Goal: Task Accomplishment & Management: Complete application form

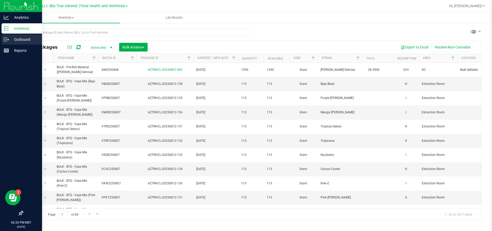
drag, startPoint x: 9, startPoint y: 39, endPoint x: 20, endPoint y: 38, distance: 11.3
click at [9, 39] on p "Outbound" at bounding box center [24, 39] width 31 height 6
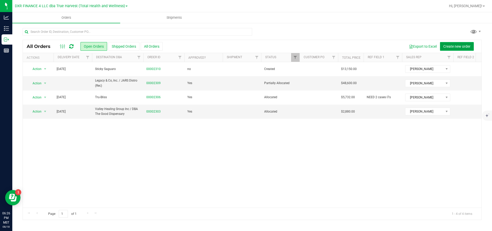
click at [446, 46] on span "Create new order" at bounding box center [457, 46] width 27 height 4
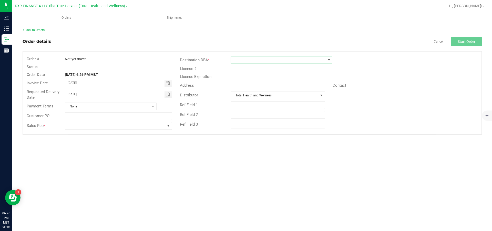
click at [238, 61] on span at bounding box center [278, 59] width 95 height 7
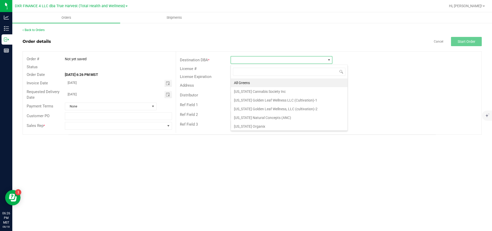
scroll to position [8, 102]
type input "har"
click at [250, 101] on li "HARVEST HUB" at bounding box center [281, 100] width 101 height 9
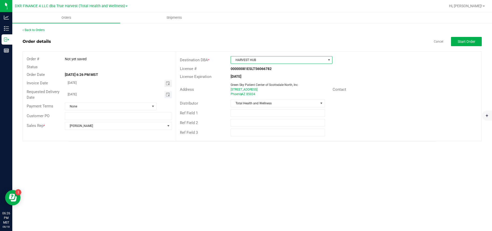
click at [149, 94] on input "[DATE]" at bounding box center [114, 94] width 99 height 6
drag, startPoint x: 149, startPoint y: 94, endPoint x: 57, endPoint y: 89, distance: 92.9
click at [57, 89] on div "Requested Delivery Date [DATE]" at bounding box center [99, 95] width 153 height 14
type input "month/day/year"
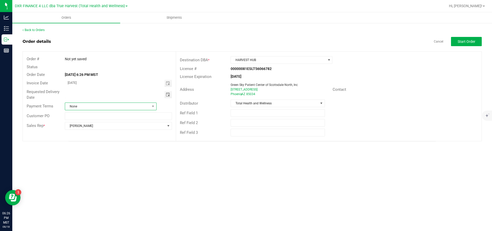
drag, startPoint x: 110, startPoint y: 107, endPoint x: 113, endPoint y: 110, distance: 4.0
click at [110, 107] on span "None" at bounding box center [107, 106] width 85 height 7
click at [90, 128] on li "Net 30" at bounding box center [110, 128] width 91 height 9
click at [462, 42] on span "Start Order" at bounding box center [467, 41] width 18 height 4
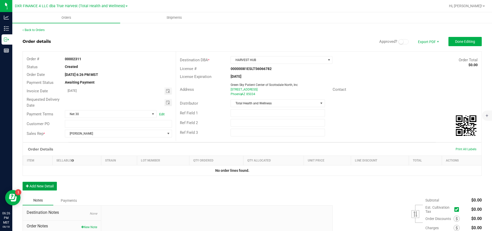
click at [40, 188] on button "Add New Detail" at bounding box center [40, 186] width 34 height 9
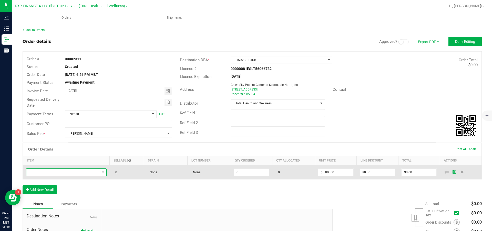
click at [57, 175] on span "NO DATA FOUND" at bounding box center [63, 172] width 74 height 7
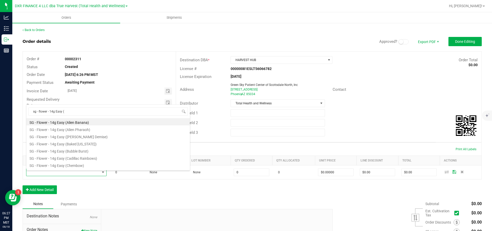
drag, startPoint x: 54, startPoint y: 110, endPoint x: 23, endPoint y: 108, distance: 31.3
click at [23, 108] on body "Analytics Inventory Outbound Reports 06:27 PM MST [DATE] 08/18 DXR FINANCE 4 LL…" at bounding box center [246, 115] width 492 height 231
click at [93, 111] on input "sg - flower - 14g Easy (" at bounding box center [107, 111] width 159 height 8
type input "sg - flower - 14g Easy (ca"
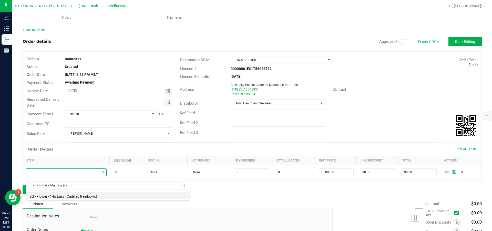
click at [83, 197] on li "SG - Flower - 14g Easy (Cadillac Rainbows)" at bounding box center [108, 195] width 164 height 7
type input "0 ea"
type input "$50.00000"
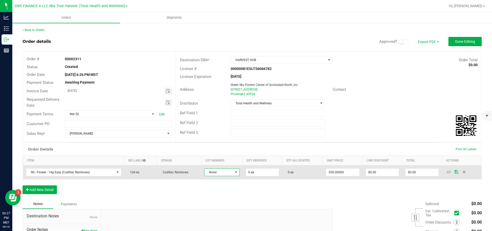
click at [223, 172] on span "None" at bounding box center [219, 172] width 28 height 7
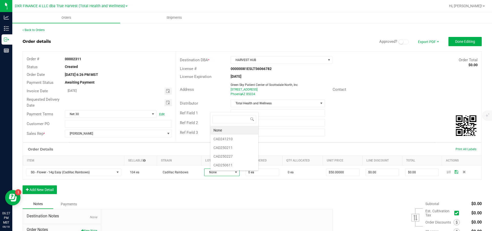
scroll to position [8, 32]
click at [228, 164] on li "CAD250611" at bounding box center [234, 165] width 48 height 9
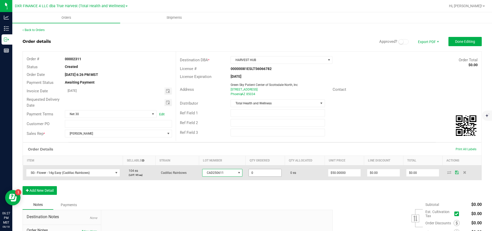
click at [274, 174] on input "0" at bounding box center [265, 172] width 33 height 7
type input "90 ea"
type input "50"
type input "$4,500.00"
click at [343, 176] on input "50" at bounding box center [344, 172] width 33 height 7
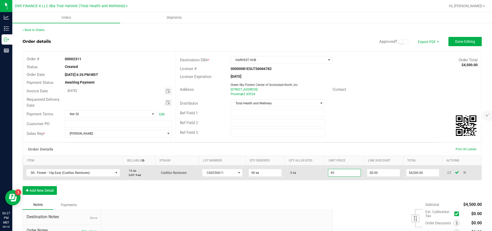
type input "$45.00000"
type input "0"
type input "$4,050.00"
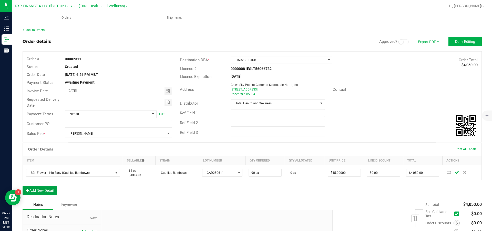
click at [37, 195] on button "Add New Detail" at bounding box center [40, 190] width 34 height 9
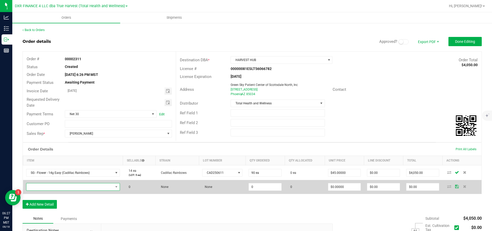
click at [42, 189] on span "NO DATA FOUND" at bounding box center [69, 186] width 87 height 7
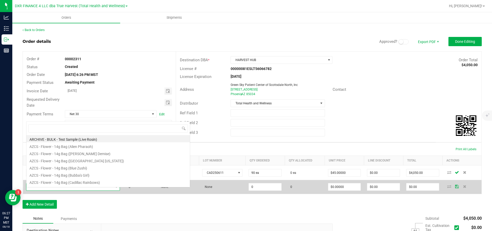
scroll to position [8, 95]
type input "sg - flower - 14g Easy (fro"
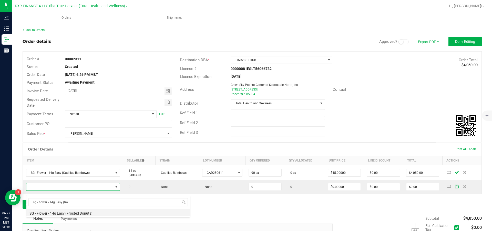
click at [65, 212] on li "SG - Flower - 14g Easy (Frosted Donuts)" at bounding box center [108, 212] width 164 height 7
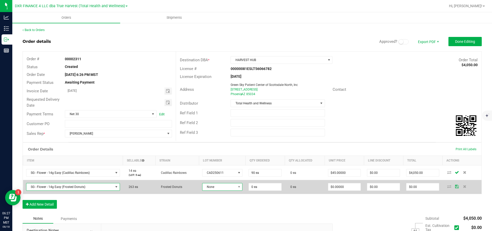
click at [229, 190] on span "None" at bounding box center [220, 186] width 34 height 7
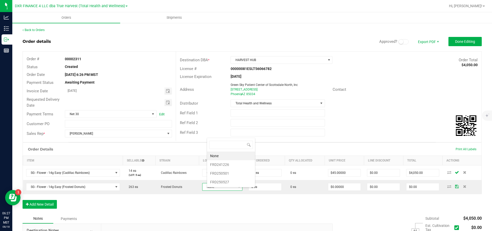
scroll to position [8, 39]
click at [229, 174] on li "FRD250501" at bounding box center [231, 173] width 48 height 9
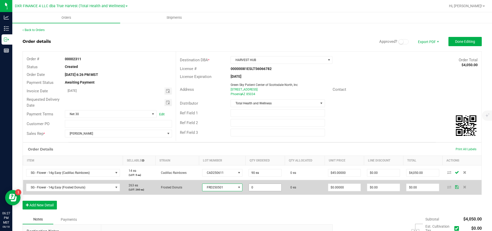
click at [274, 191] on input "0" at bounding box center [265, 187] width 33 height 7
type input "180 ea"
type input "0"
click at [346, 191] on input "0" at bounding box center [344, 187] width 33 height 7
type input "$45.00000"
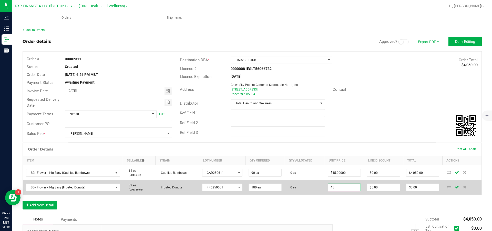
type input "0"
type input "$8,100.00"
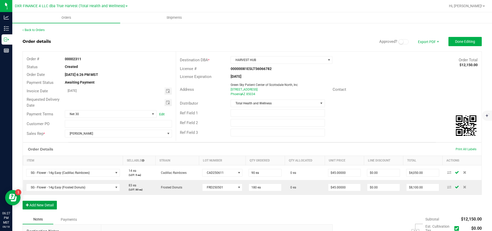
click at [45, 209] on button "Add New Detail" at bounding box center [40, 205] width 34 height 9
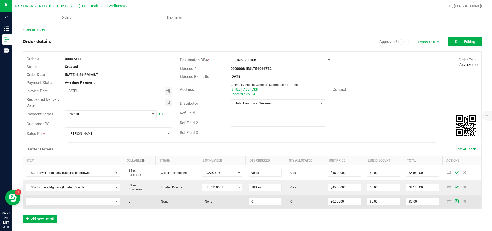
click at [52, 205] on span "NO DATA FOUND" at bounding box center [69, 201] width 87 height 7
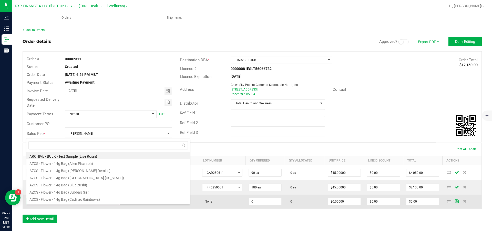
scroll to position [8, 95]
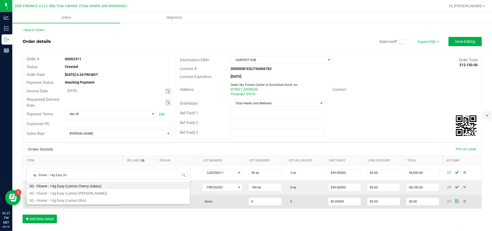
type input "sg - flower - 14g Easy (lem"
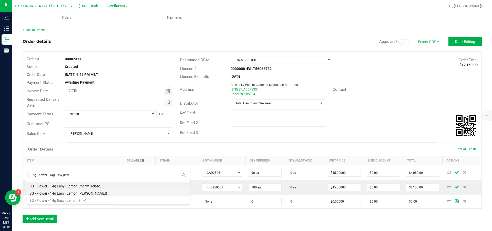
click at [96, 193] on li "SG - Flower - 14g Easy (Lemon [PERSON_NAME])" at bounding box center [108, 192] width 164 height 7
type input "0 ea"
type input "$50.00000"
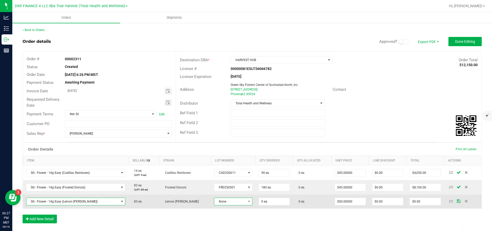
click at [223, 205] on span "None" at bounding box center [230, 201] width 32 height 7
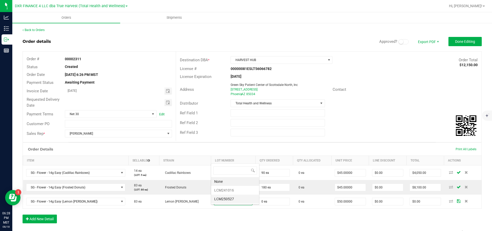
click at [234, 197] on li "LCM250527" at bounding box center [235, 199] width 48 height 9
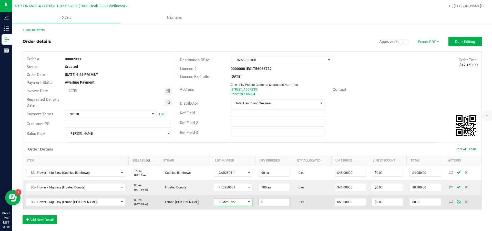
click at [270, 206] on input "0" at bounding box center [274, 201] width 31 height 7
type input "80 ea"
type input "50"
type input "$4,000.00"
click at [355, 206] on input "50" at bounding box center [350, 201] width 31 height 7
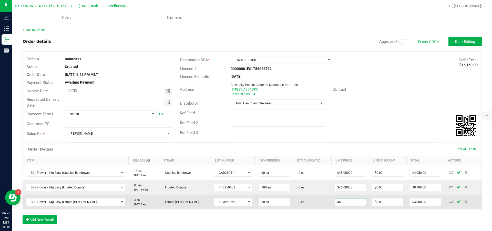
type input "$45.00000"
type input "0"
type input "$3,600.00"
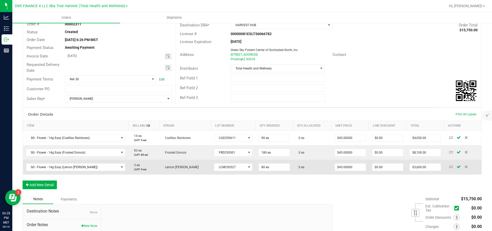
scroll to position [38, 0]
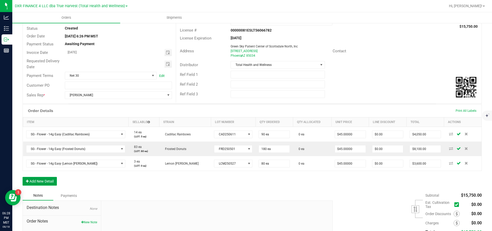
click at [39, 186] on button "Add New Detail" at bounding box center [40, 181] width 34 height 9
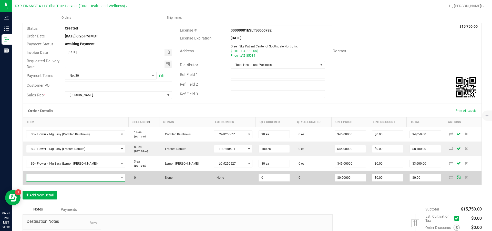
click at [44, 181] on span "NO DATA FOUND" at bounding box center [72, 177] width 93 height 7
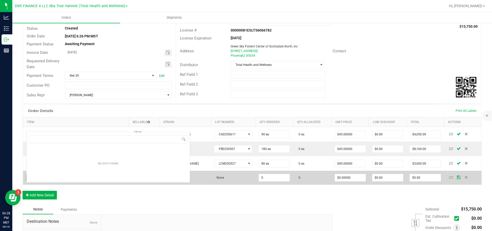
scroll to position [8, 97]
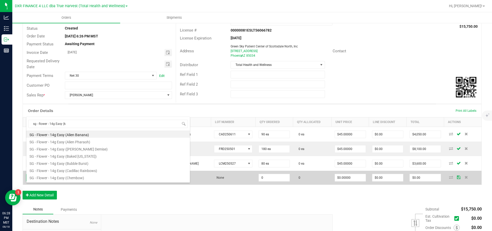
type input "sg - flower - 14g Easy (ku"
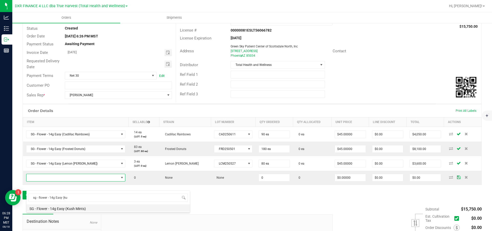
click at [73, 208] on li "SG - Flower - 14g Easy (Kush Mints)" at bounding box center [108, 207] width 164 height 7
type input "0 ea"
type input "$50.00000"
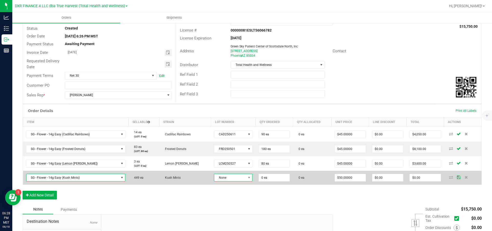
click at [225, 181] on span "None" at bounding box center [230, 177] width 32 height 7
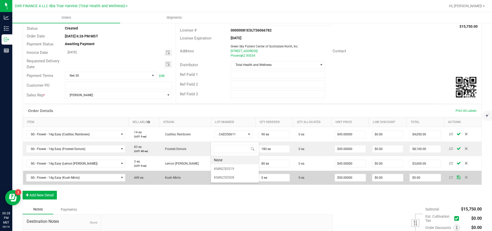
scroll to position [8, 38]
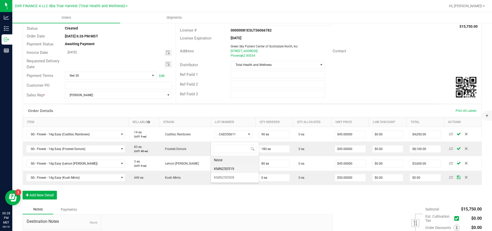
click at [232, 166] on li "KMN250519" at bounding box center [235, 168] width 48 height 9
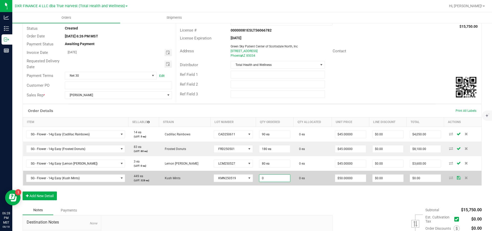
click at [277, 182] on input "0" at bounding box center [274, 178] width 31 height 7
type input "150 ea"
type input "50"
type input "$7,500.00"
click at [351, 182] on input "50" at bounding box center [350, 178] width 31 height 7
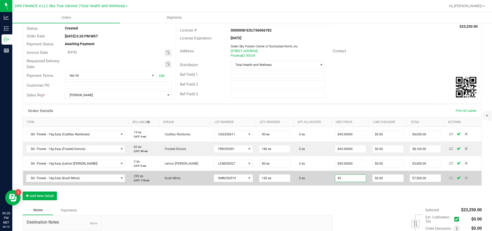
type input "$45.00000"
type input "0"
type input "$6,750.00"
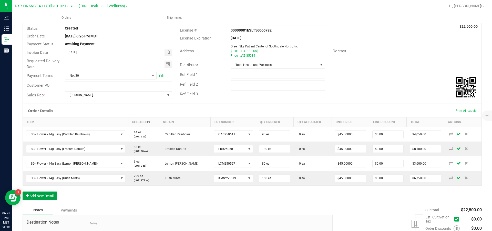
click at [42, 200] on button "Add New Detail" at bounding box center [40, 196] width 34 height 9
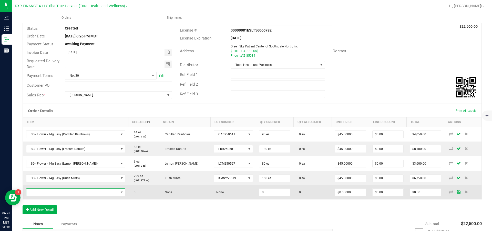
click at [45, 196] on span "NO DATA FOUND" at bounding box center [72, 192] width 92 height 7
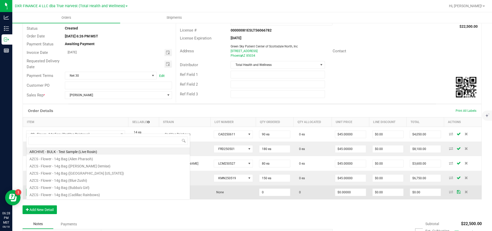
scroll to position [8, 96]
type input "sg - flower - 14g Easy (mo"
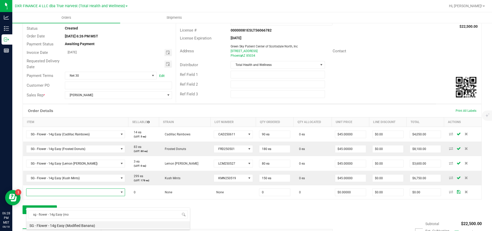
click at [72, 226] on li "SG - Flower - 14g Easy (Modified Banana)" at bounding box center [108, 224] width 164 height 7
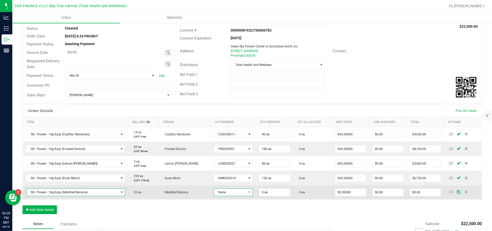
click at [227, 196] on span "None" at bounding box center [230, 192] width 32 height 7
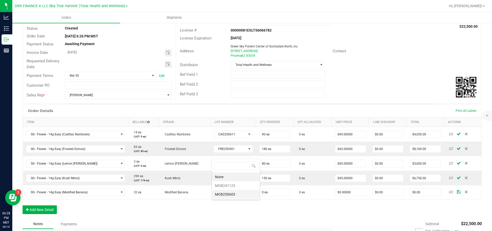
click at [231, 194] on li "MOB250603" at bounding box center [236, 194] width 48 height 9
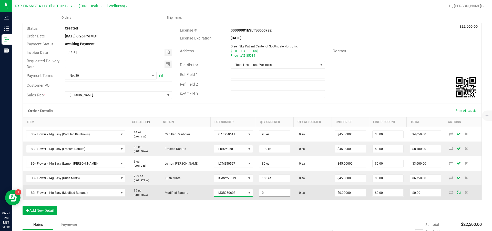
click at [272, 196] on input "0" at bounding box center [274, 192] width 31 height 7
type input "30 ea"
type input "0"
click at [347, 196] on input "0" at bounding box center [350, 192] width 31 height 7
type input "$45.00000"
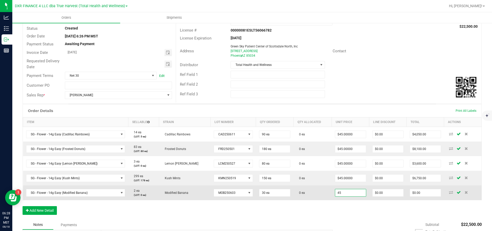
type input "0"
type input "$1,350.00"
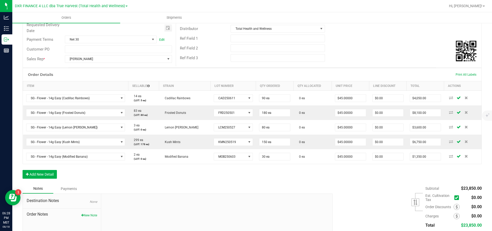
scroll to position [77, 0]
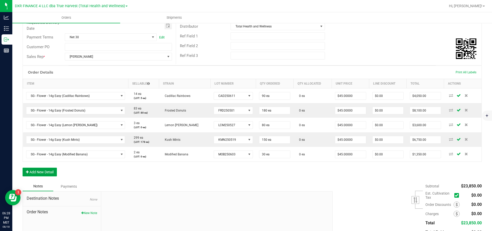
click at [53, 176] on button "Add New Detail" at bounding box center [40, 172] width 34 height 9
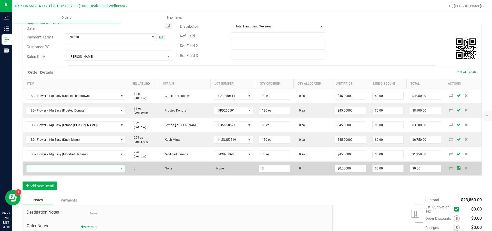
click at [55, 172] on span "NO DATA FOUND" at bounding box center [72, 168] width 92 height 7
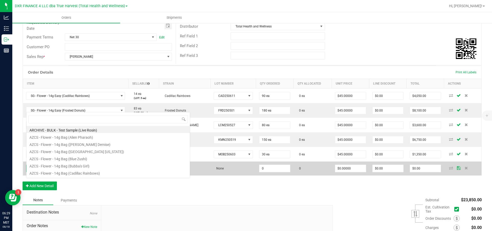
scroll to position [8, 96]
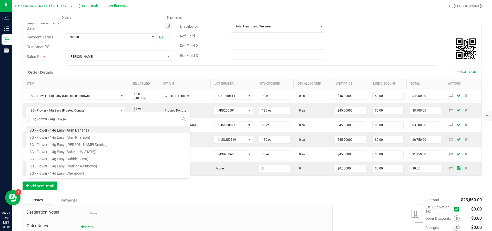
type input "sg - flower - 14g Easy (or"
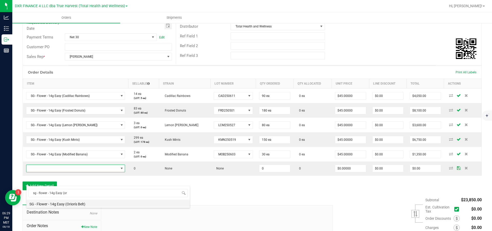
click at [75, 204] on li "SG - Flower - 14g Easy (Orion's Belt)" at bounding box center [108, 203] width 164 height 7
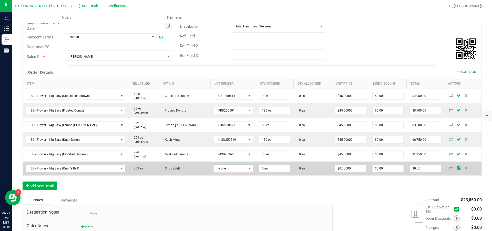
click at [226, 172] on span "None" at bounding box center [230, 168] width 32 height 7
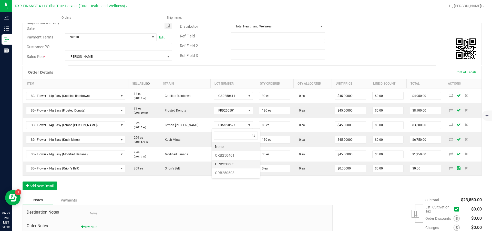
click at [234, 165] on li "ORB250603" at bounding box center [236, 164] width 48 height 9
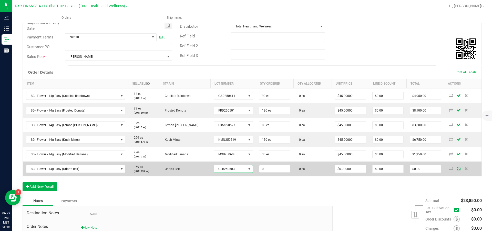
click at [285, 173] on input "0" at bounding box center [274, 168] width 31 height 7
type input "70 ea"
type input "0"
click at [348, 173] on input "0" at bounding box center [350, 168] width 31 height 7
type input "45"
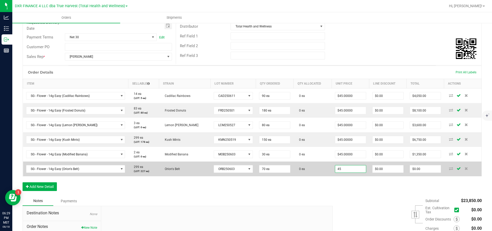
type input "0"
type input "$45.00000"
type input "$3,150.00"
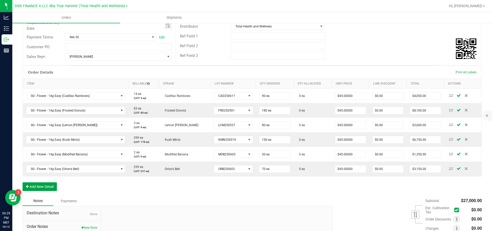
click at [44, 191] on button "Add New Detail" at bounding box center [40, 186] width 34 height 9
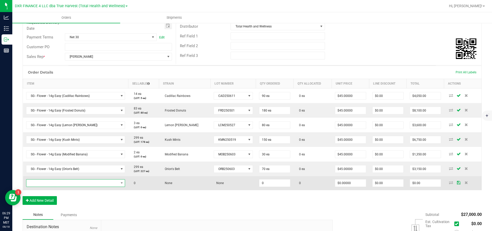
click at [48, 187] on span "NO DATA FOUND" at bounding box center [72, 182] width 92 height 7
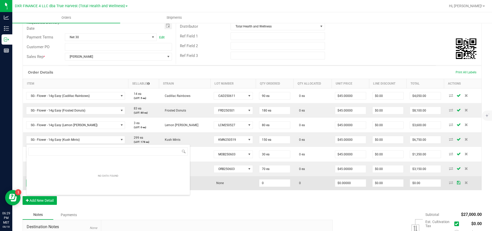
scroll to position [8, 96]
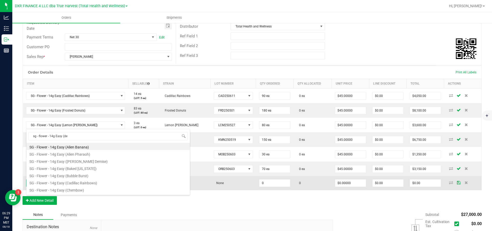
type input "sg - flower - 14g Easy (dev"
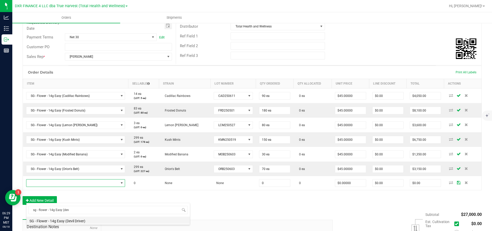
click at [73, 219] on li "SG - Flower - 14g Easy (Devil Driver)" at bounding box center [108, 220] width 164 height 7
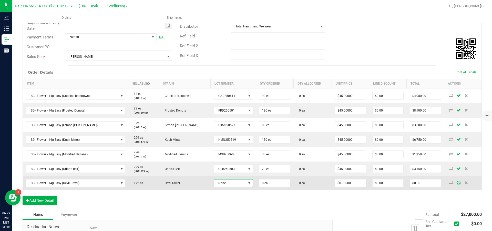
click at [228, 187] on span "None" at bounding box center [230, 182] width 32 height 7
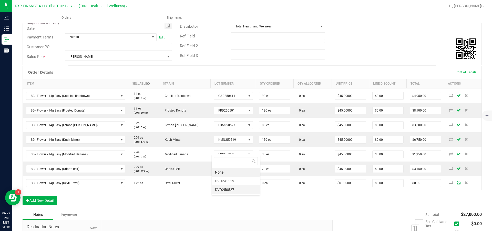
click at [229, 189] on li "DVD250527" at bounding box center [236, 189] width 48 height 9
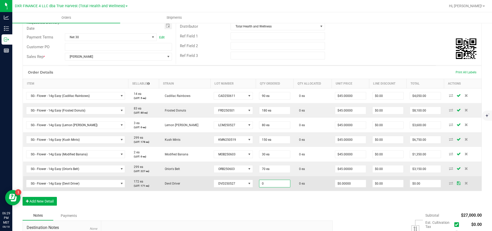
click at [272, 187] on input "0" at bounding box center [274, 183] width 31 height 7
type input "100 ea"
type input "0"
click at [339, 187] on input "0" at bounding box center [350, 183] width 31 height 7
type input "$45.00000"
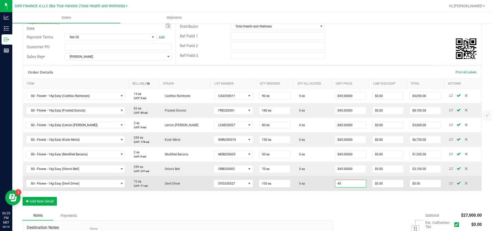
type input "0"
type input "$4,500.00"
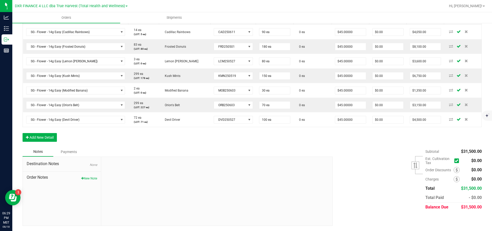
scroll to position [154, 0]
click at [44, 142] on button "Add New Detail" at bounding box center [40, 137] width 34 height 9
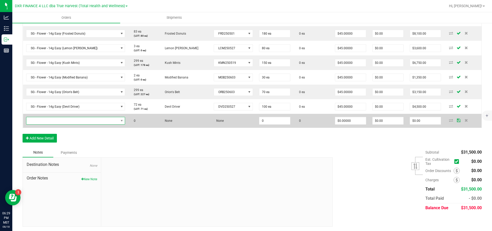
click at [48, 124] on span "NO DATA FOUND" at bounding box center [72, 120] width 92 height 7
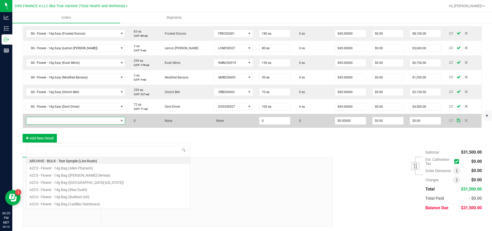
scroll to position [8, 96]
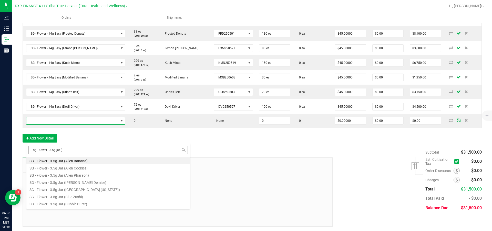
drag, startPoint x: 83, startPoint y: 153, endPoint x: 29, endPoint y: 151, distance: 54.1
click at [29, 151] on input "sg - flower - 3.5g jar (" at bounding box center [107, 150] width 159 height 8
click at [90, 151] on input "sg - flower - 3.5g jar (" at bounding box center [107, 150] width 159 height 8
drag, startPoint x: 90, startPoint y: 151, endPoint x: 14, endPoint y: 150, distance: 75.6
click at [14, 150] on body "Analytics Inventory Outbound Reports 06:30 PM MST [DATE] 08/18 DXR FINANCE 4 LL…" at bounding box center [246, 115] width 492 height 231
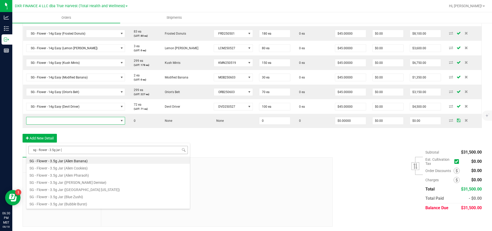
click at [82, 151] on input "sg - flower - 3.5g jar (" at bounding box center [107, 150] width 159 height 8
type input "sg - flower - 3.5g jar (bl"
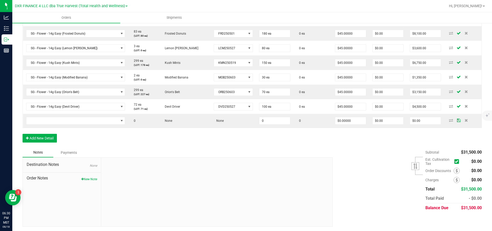
click at [92, 157] on div "Notes Payments" at bounding box center [176, 153] width 306 height 10
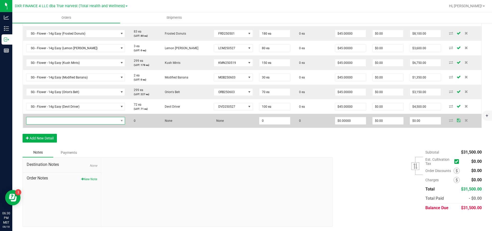
click at [62, 124] on span "NO DATA FOUND" at bounding box center [72, 120] width 92 height 7
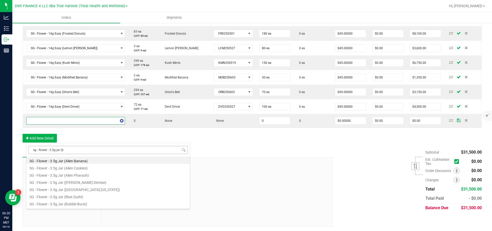
type input "sg - flower - 3.5g jar (bl"
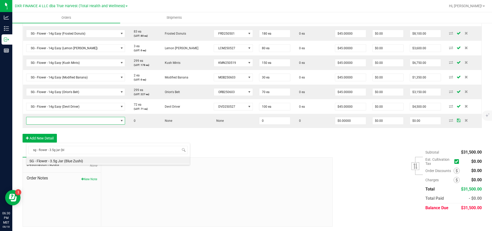
click at [81, 161] on li "SG - Flower - 3.5g Jar (Blue Zushi)" at bounding box center [108, 160] width 164 height 7
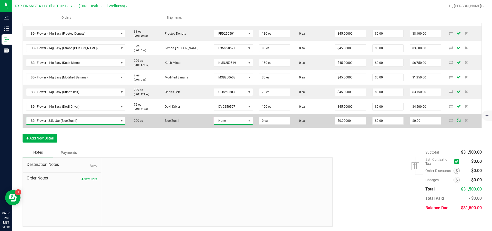
click at [233, 124] on span "None" at bounding box center [230, 120] width 32 height 7
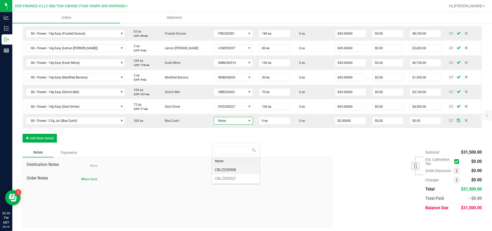
scroll to position [8, 39]
click at [240, 179] on li "CBLZ250527" at bounding box center [236, 178] width 48 height 9
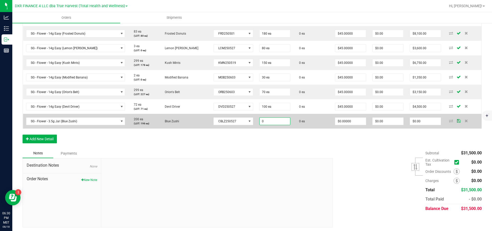
click at [274, 125] on input "0" at bounding box center [275, 121] width 31 height 7
type input "192 ea"
type input "0"
click at [348, 125] on input "0" at bounding box center [350, 121] width 31 height 7
type input "$21.00000"
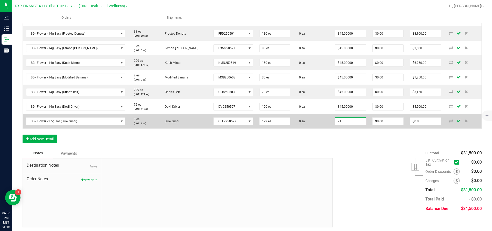
type input "0"
type input "$4,032.00"
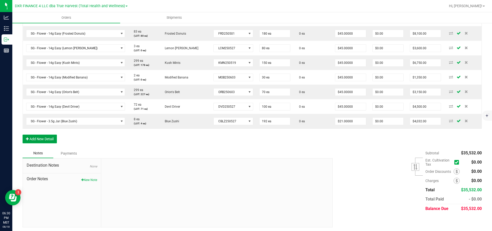
click at [34, 143] on button "Add New Detail" at bounding box center [40, 139] width 34 height 9
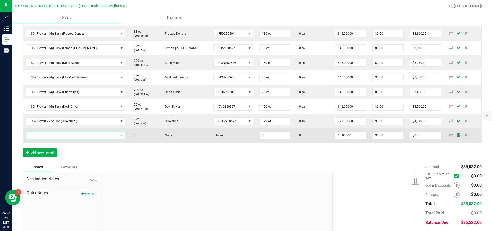
click at [39, 139] on span "NO DATA FOUND" at bounding box center [72, 135] width 92 height 7
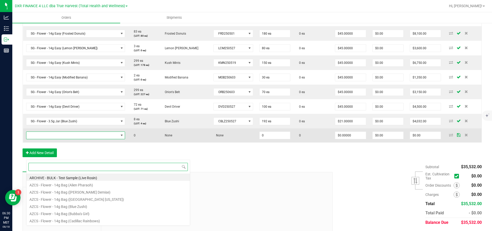
scroll to position [8, 96]
paste input "sg - flower - 3.5g jar ("
type input "sg - flower - 3.5g jar (gl"
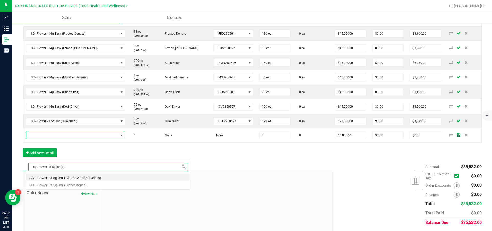
click at [76, 177] on li "SG - Flower - 3.5g Jar (Glazed Apricot Gelato)" at bounding box center [108, 177] width 164 height 7
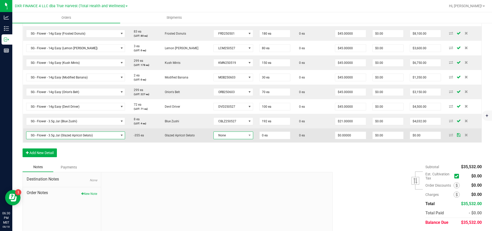
click at [238, 139] on span "None" at bounding box center [230, 135] width 33 height 7
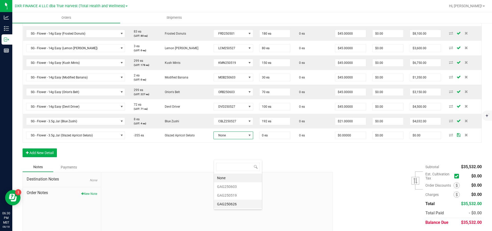
click at [236, 205] on li "GAG250626" at bounding box center [238, 204] width 48 height 9
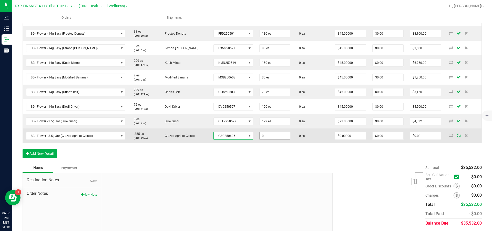
click at [275, 139] on input "0" at bounding box center [275, 135] width 31 height 7
type input "96 ea"
type input "0"
click at [347, 139] on input "0" at bounding box center [350, 135] width 31 height 7
type input "$21.00000"
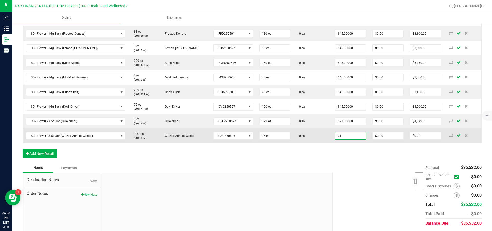
type input "0"
type input "$2,016.00"
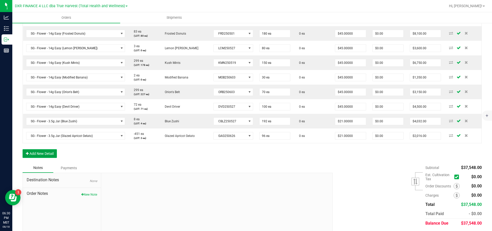
click at [34, 158] on button "Add New Detail" at bounding box center [40, 153] width 34 height 9
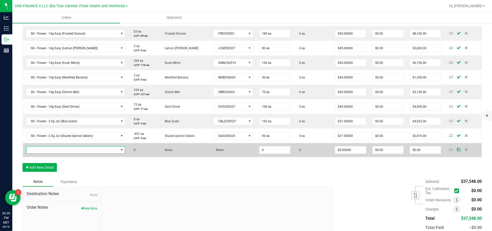
click at [35, 154] on span "NO DATA FOUND" at bounding box center [72, 149] width 92 height 7
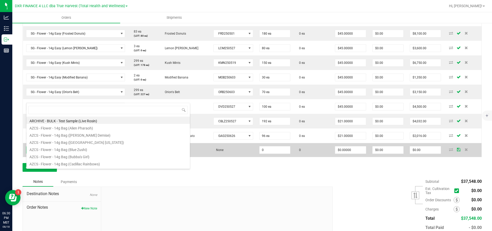
scroll to position [8, 96]
type input "sg - flower - 3.5g jar ([PERSON_NAME]"
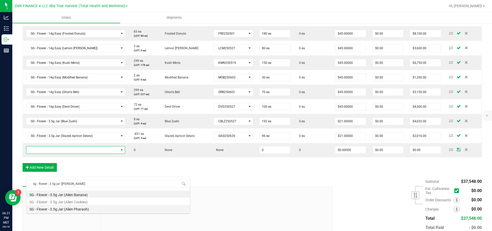
click at [66, 208] on li "SG - Flower - 3.5g Jar (Alien Pharaoh)" at bounding box center [108, 208] width 164 height 7
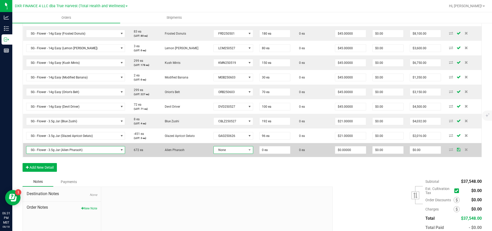
click at [229, 154] on span "None" at bounding box center [230, 149] width 33 height 7
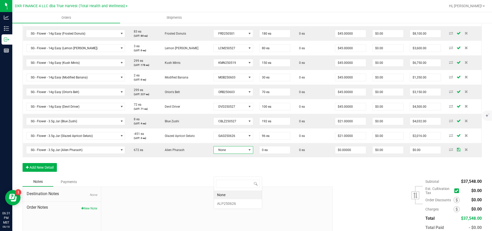
scroll to position [8, 40]
click at [235, 204] on li "ALP250626" at bounding box center [238, 203] width 48 height 9
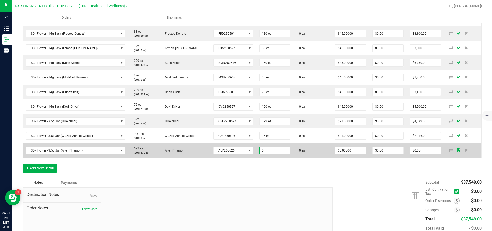
click at [277, 154] on input "0" at bounding box center [275, 150] width 31 height 7
type input "192 ea"
type input "0"
type input "$21.00000"
type input "0"
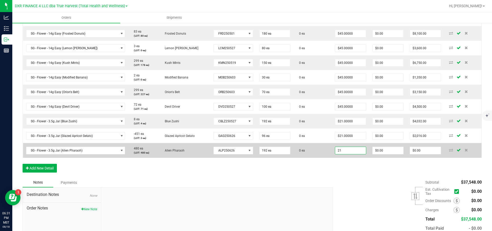
type input "$4,032.00"
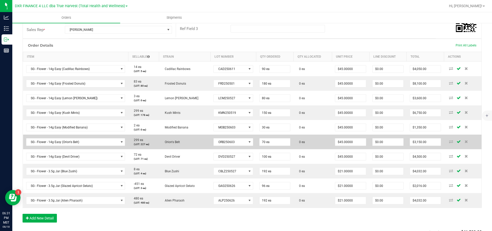
scroll to position [0, 0]
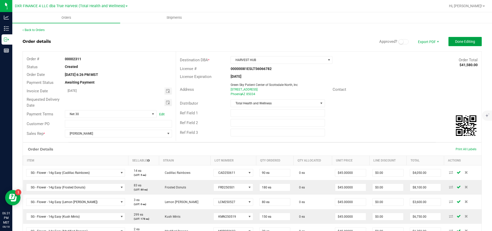
click at [467, 42] on span "Done Editing" at bounding box center [465, 41] width 20 height 4
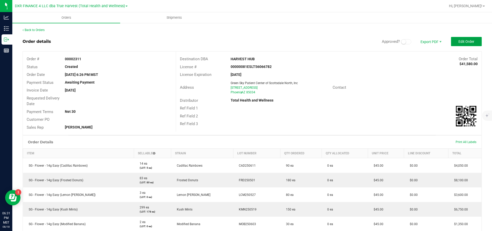
click at [459, 41] on span "Edit Order" at bounding box center [467, 41] width 16 height 4
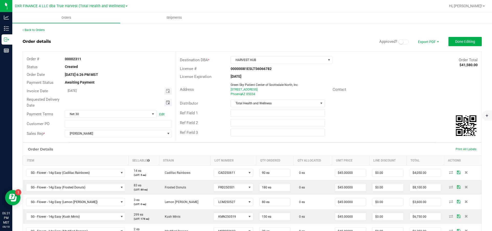
click at [167, 103] on span "Toggle calendar" at bounding box center [168, 103] width 4 height 4
click at [125, 155] on span "22" at bounding box center [125, 154] width 7 height 8
type input "[DATE]"
click at [457, 43] on span "Done Editing" at bounding box center [465, 41] width 20 height 4
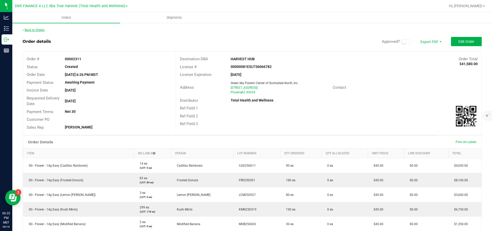
click at [43, 29] on link "Back to Orders" at bounding box center [34, 30] width 22 height 4
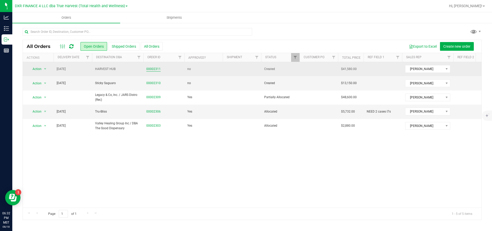
click at [150, 68] on link "00002311" at bounding box center [153, 69] width 14 height 5
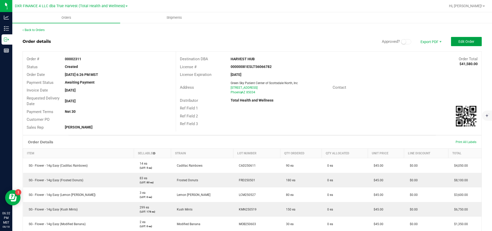
click at [459, 42] on span "Edit Order" at bounding box center [467, 41] width 16 height 4
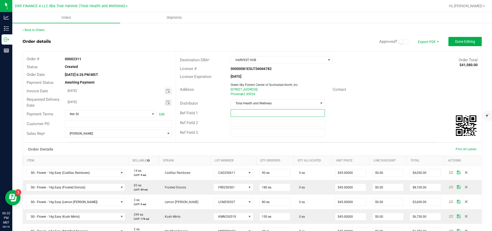
click at [251, 117] on input "text" at bounding box center [278, 113] width 94 height 8
type input "Looking for 50 more Modi-B Easy Bags"
click at [463, 40] on button "Done Editing" at bounding box center [465, 41] width 33 height 9
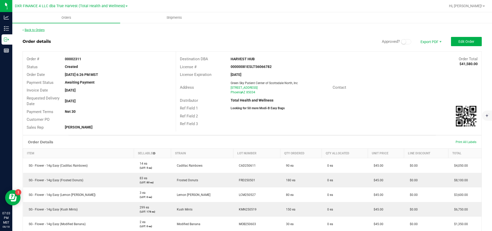
click at [31, 32] on link "Back to Orders" at bounding box center [34, 30] width 22 height 4
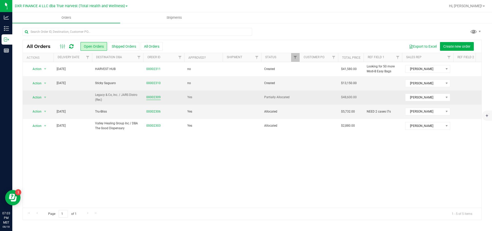
click at [155, 97] on link "00002309" at bounding box center [153, 97] width 14 height 5
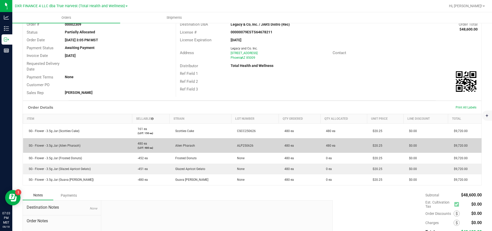
scroll to position [38, 0]
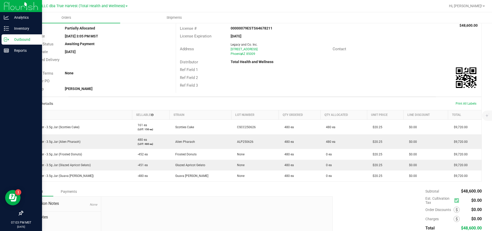
click at [21, 39] on p "Outbound" at bounding box center [24, 39] width 31 height 6
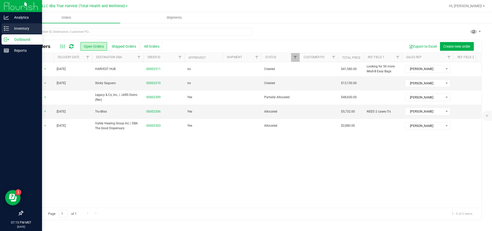
click at [20, 28] on p "Inventory" at bounding box center [24, 28] width 31 height 6
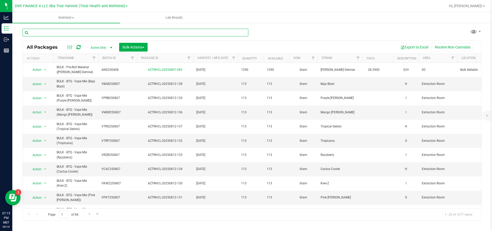
click at [54, 35] on input "text" at bounding box center [136, 33] width 226 height 8
